Goal: Find contact information: Find contact information

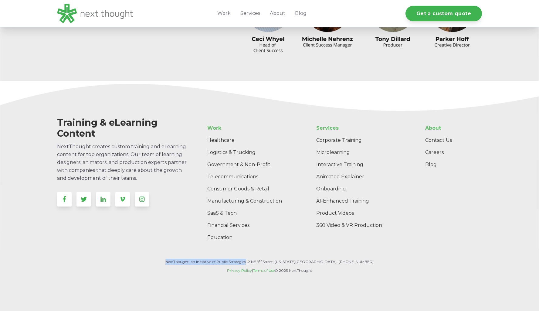
drag, startPoint x: 169, startPoint y: 262, endPoint x: 259, endPoint y: 260, distance: 90.7
click at [259, 260] on p "NextThought, an Initiative of Public Strategies • [STREET_ADDRESS][US_STATE] • …" at bounding box center [269, 262] width 425 height 6
copy p "NextThought, an Initiative of Public Strategies"
drag, startPoint x: 262, startPoint y: 261, endPoint x: 336, endPoint y: 260, distance: 74.0
click at [336, 260] on p "NextThought, an Initiative of Public Strategies • [STREET_ADDRESS][US_STATE] • …" at bounding box center [269, 262] width 425 height 6
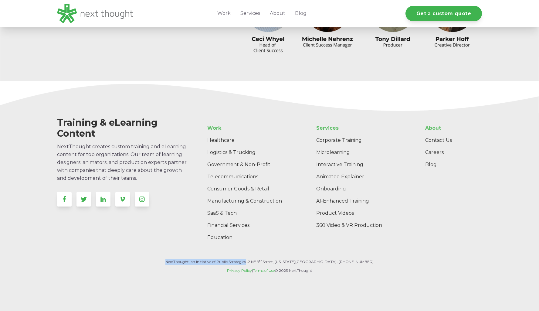
copy p "NextThought, an Initiative of Public Strategies • [STREET_ADDRESS][US_STATE]"
drag, startPoint x: 174, startPoint y: 263, endPoint x: 260, endPoint y: 260, distance: 85.6
click at [260, 260] on p "NextThought, an Initiative of Public Strategies • [STREET_ADDRESS][US_STATE] • …" at bounding box center [269, 262] width 425 height 6
copy p "NextThought, an Initiative of Public Strategies"
drag, startPoint x: 263, startPoint y: 261, endPoint x: 335, endPoint y: 260, distance: 72.5
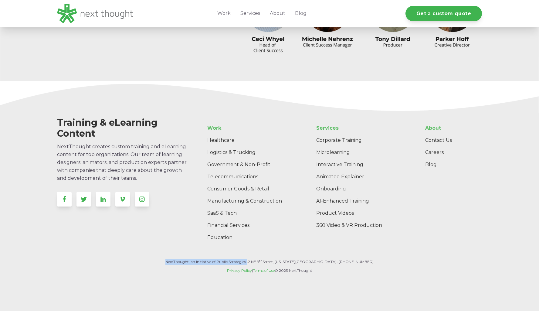
click at [335, 260] on p "NextThought, an Initiative of Public Strategies • [STREET_ADDRESS][US_STATE] • …" at bounding box center [269, 262] width 425 height 6
copy p "NextThought, an Initiative of Public Strategies • [STREET_ADDRESS][US_STATE]"
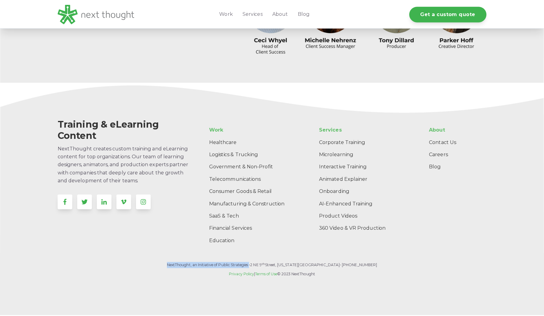
scroll to position [1898, 0]
